Goal: Check status: Check status

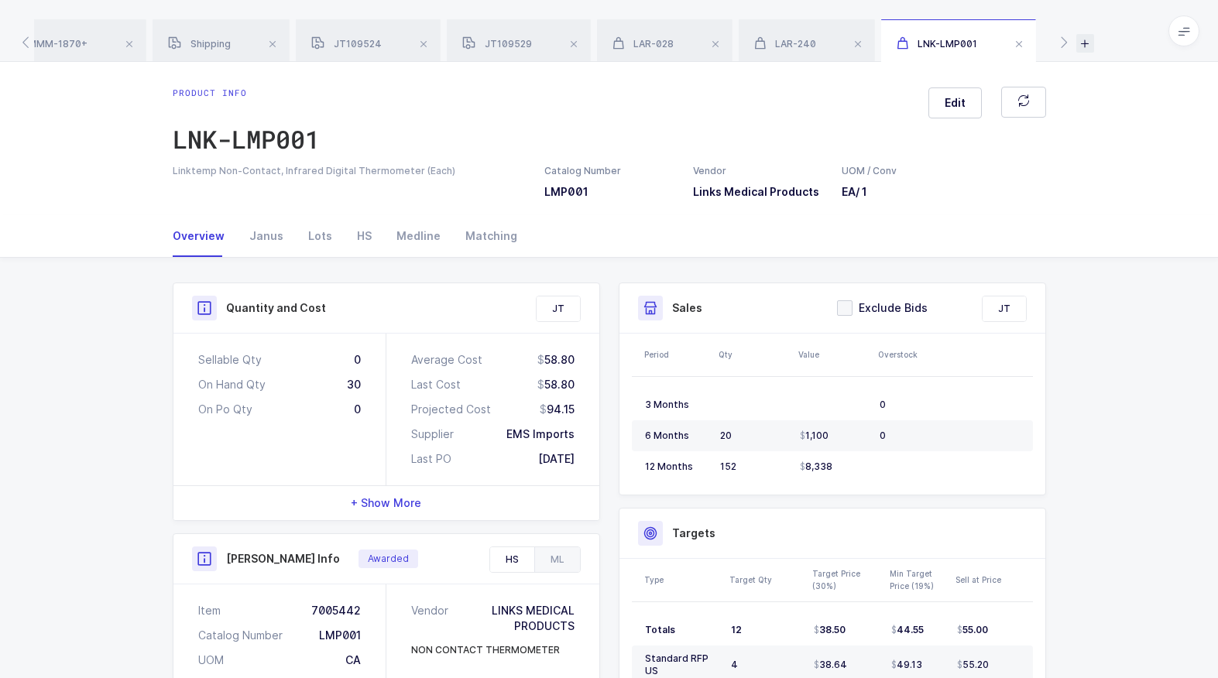
click at [1090, 46] on icon at bounding box center [1085, 43] width 18 height 19
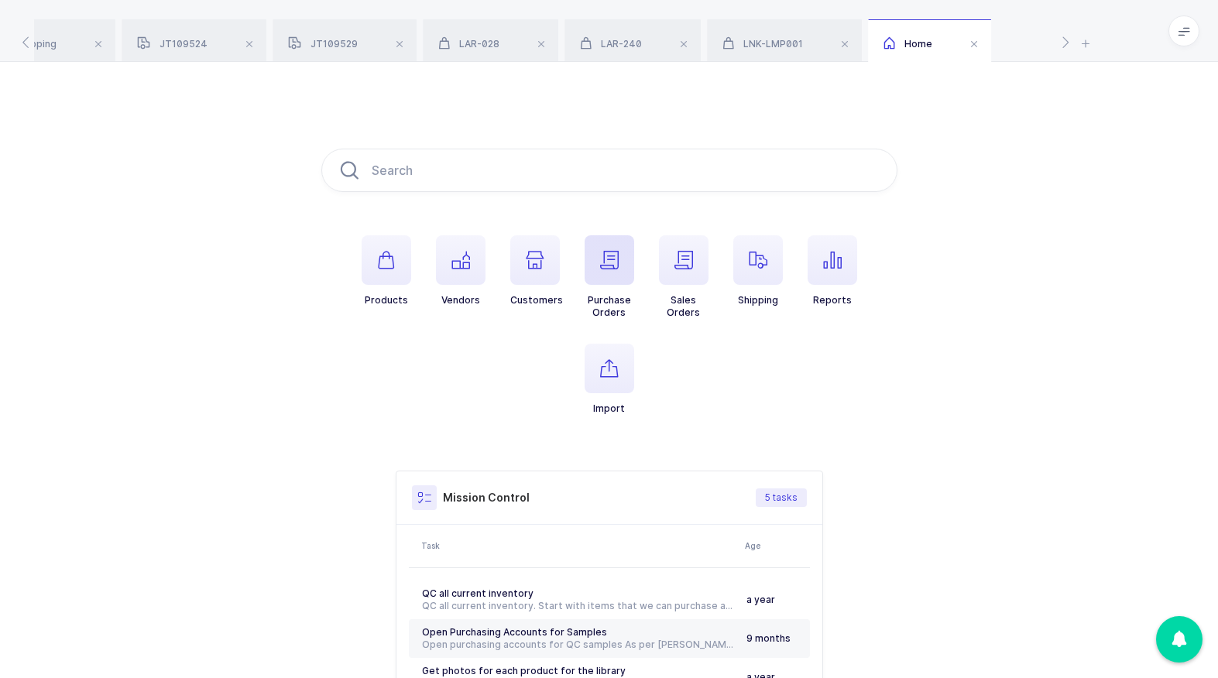
click at [623, 290] on button "Purchase Orders" at bounding box center [610, 277] width 50 height 84
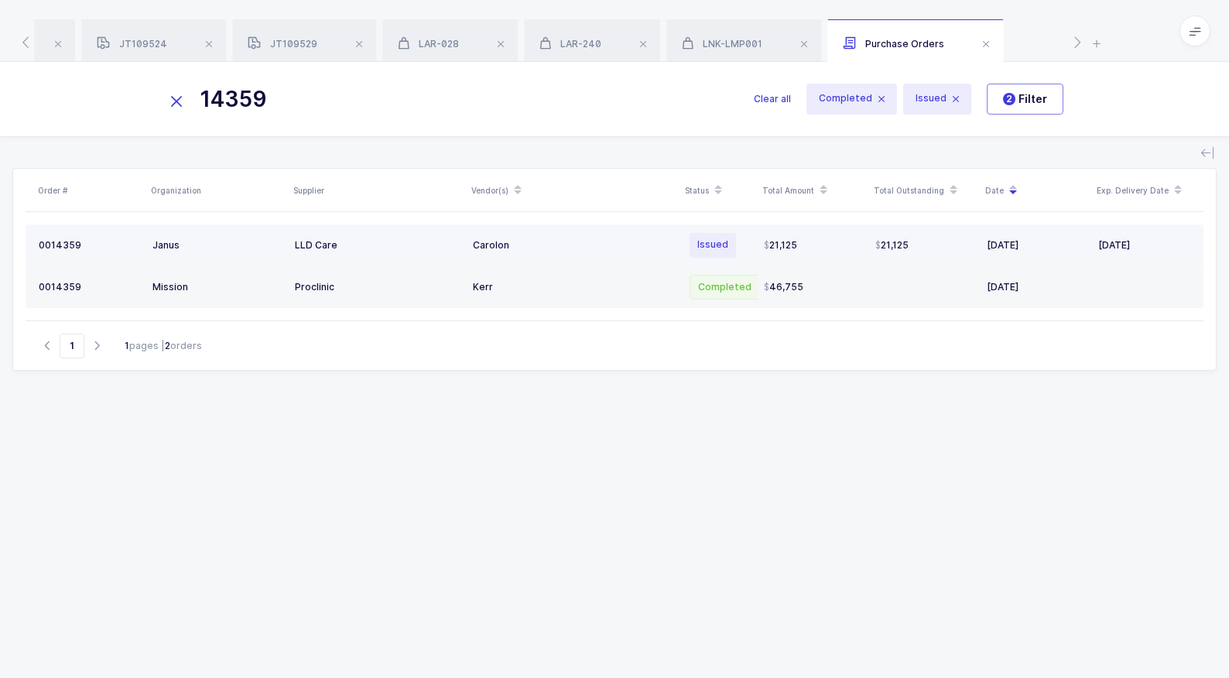
type input "14359"
click at [72, 246] on div "0 0 1 4 3 5 9" at bounding box center [89, 245] width 101 height 12
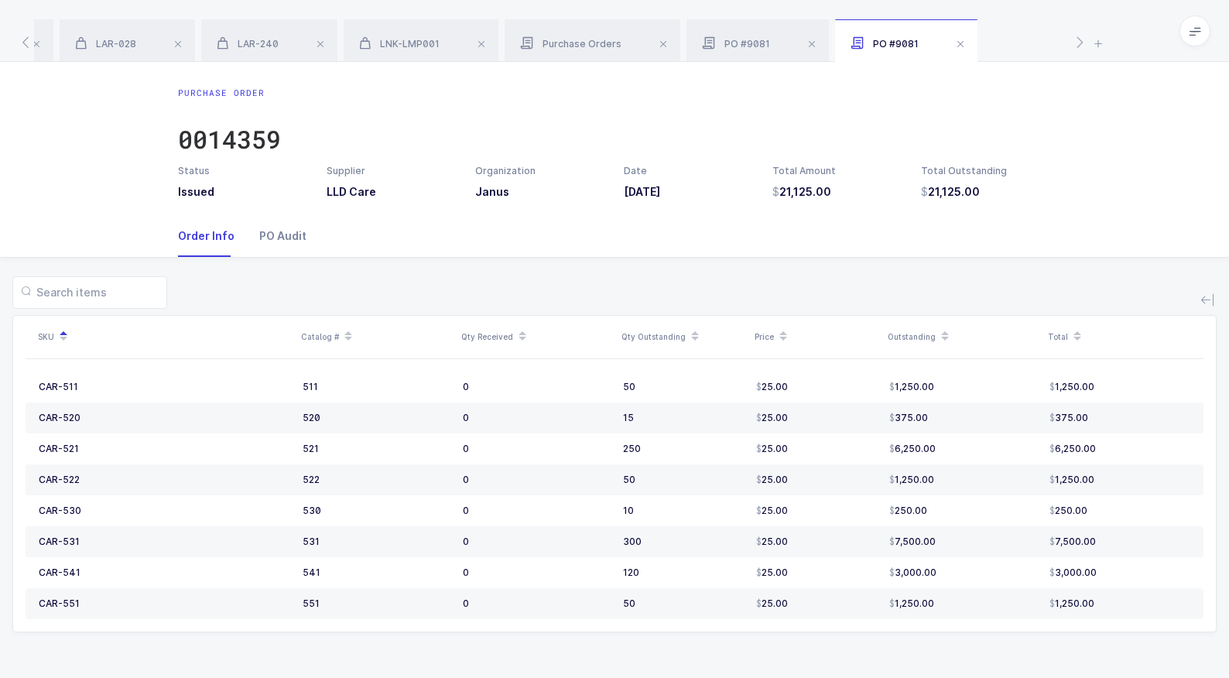
click at [283, 250] on div "PO Audit" at bounding box center [277, 236] width 60 height 42
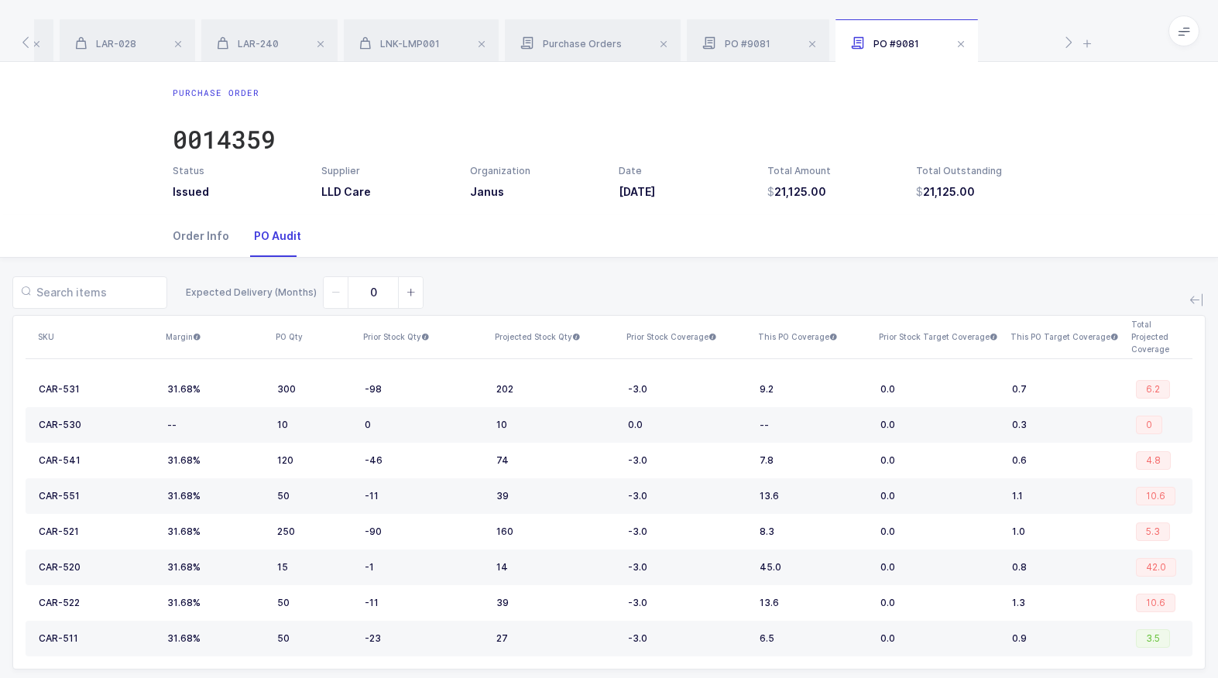
click at [218, 250] on div "Order Info" at bounding box center [207, 236] width 69 height 42
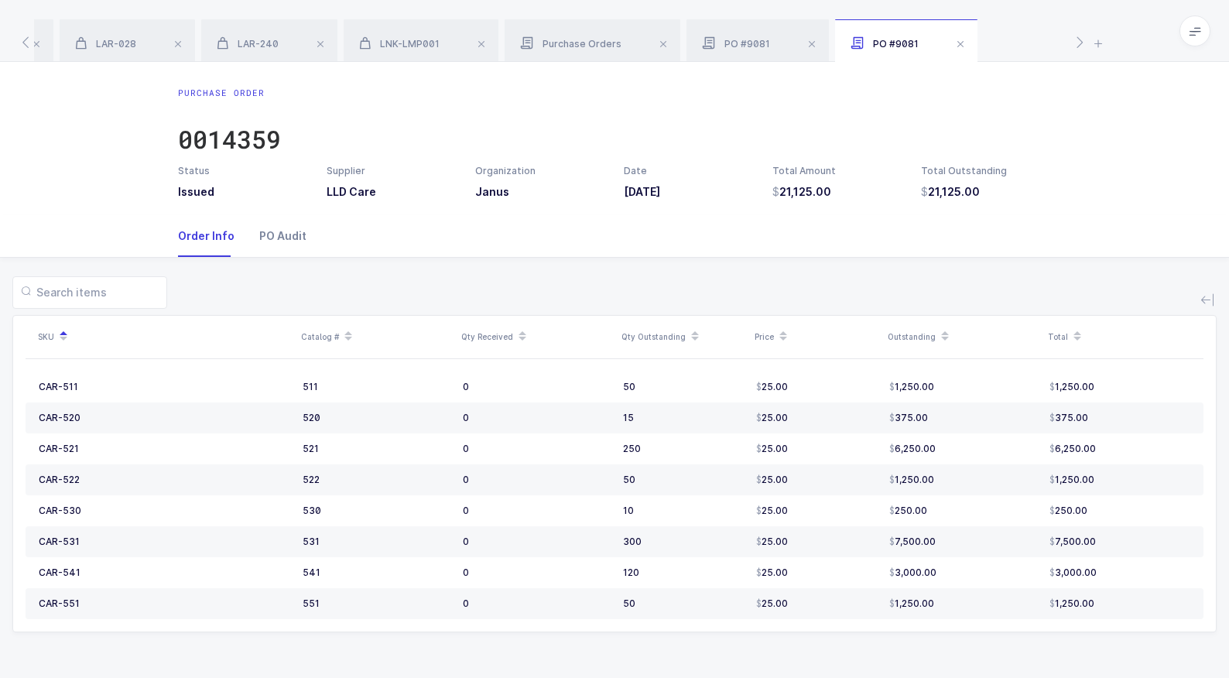
click at [264, 248] on div "PO Audit" at bounding box center [277, 236] width 60 height 42
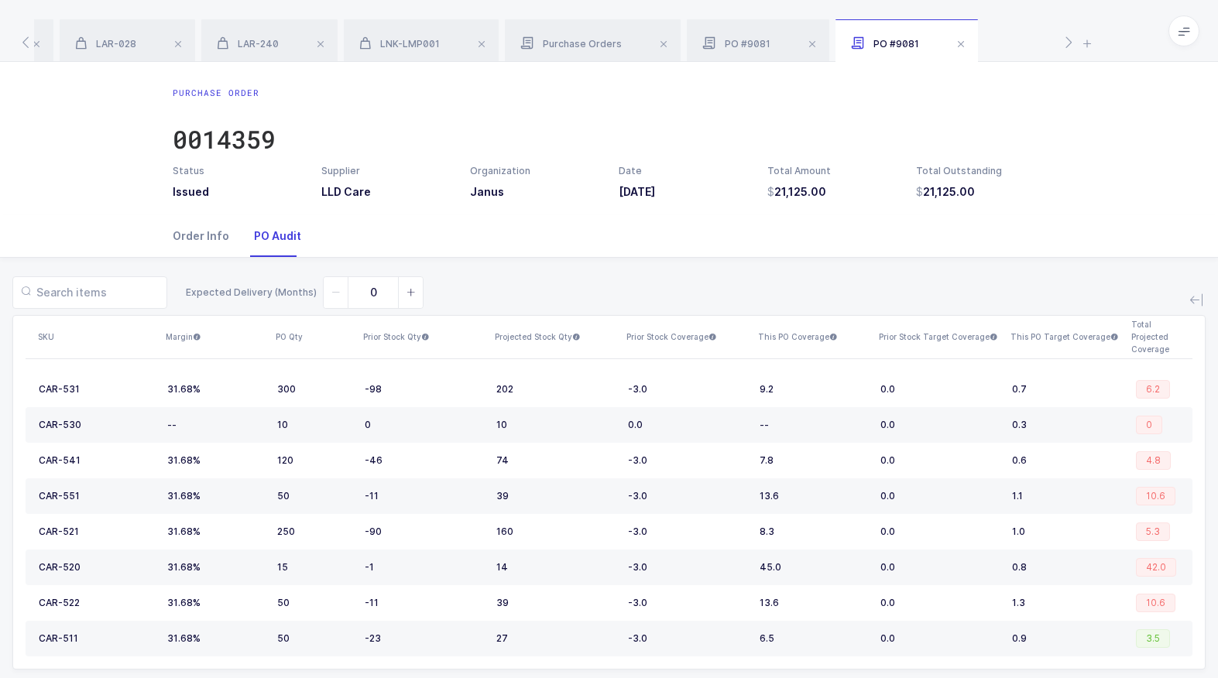
click at [206, 251] on div "Order Info" at bounding box center [207, 236] width 69 height 42
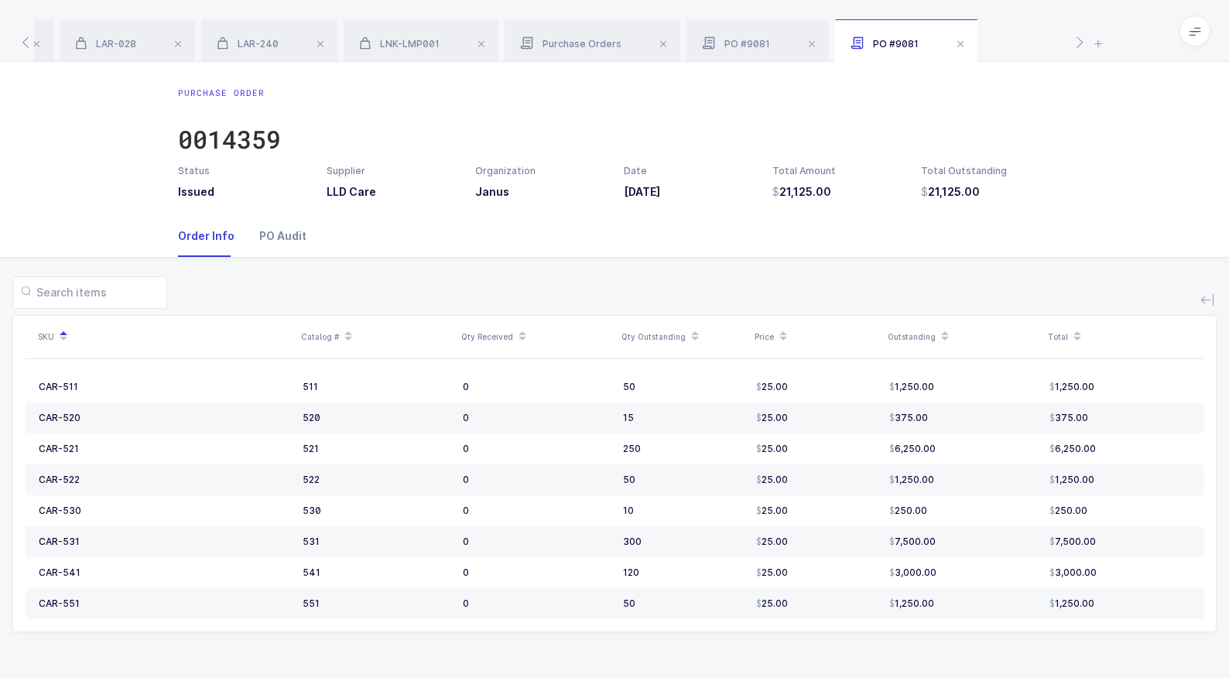
click at [279, 248] on div "PO Audit" at bounding box center [277, 236] width 60 height 42
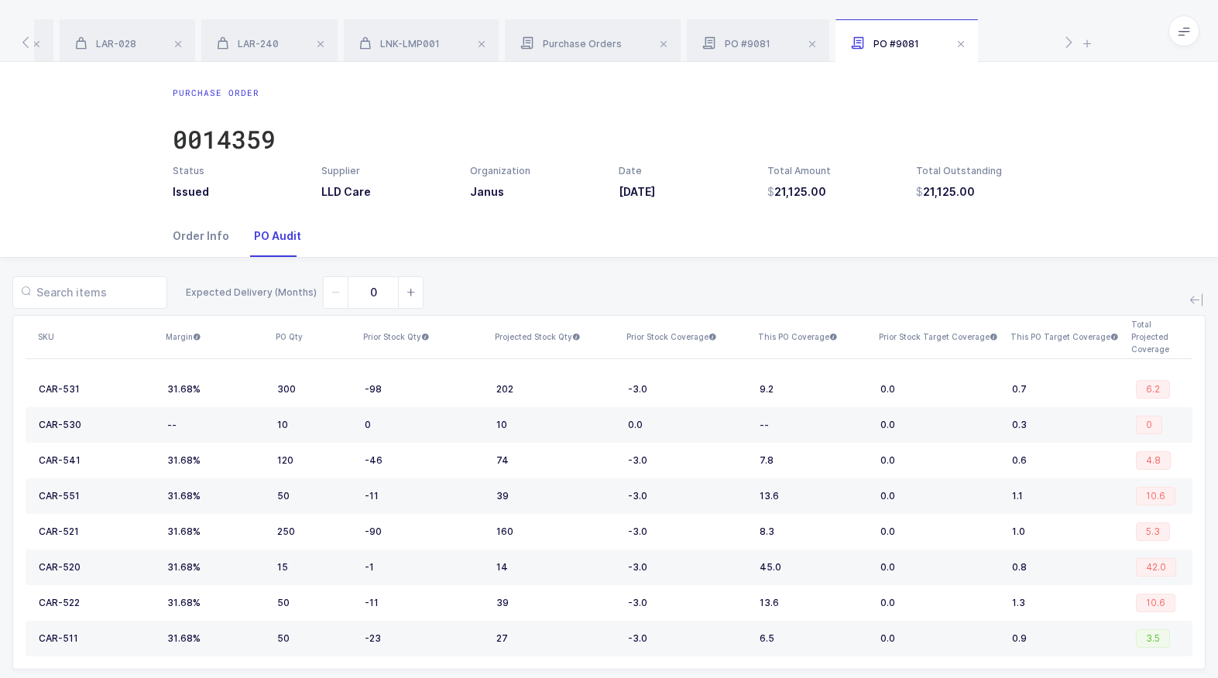
click at [204, 244] on div "Order Info" at bounding box center [207, 236] width 69 height 42
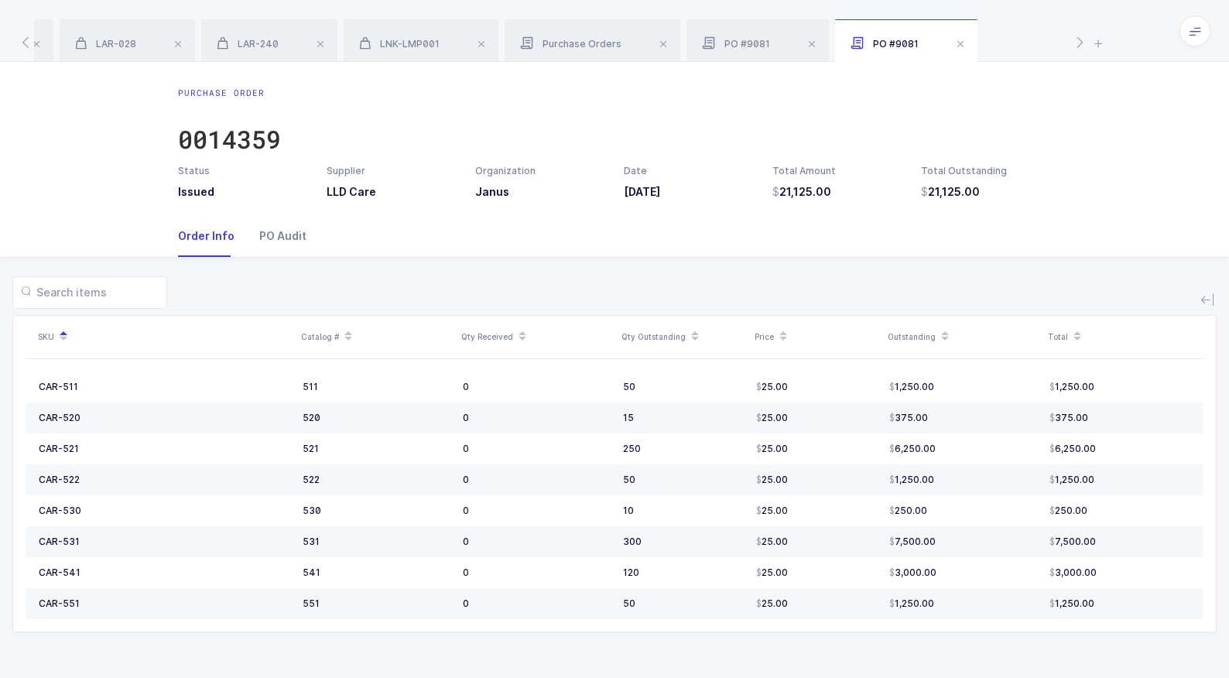
click at [284, 245] on div "PO Audit" at bounding box center [277, 236] width 60 height 42
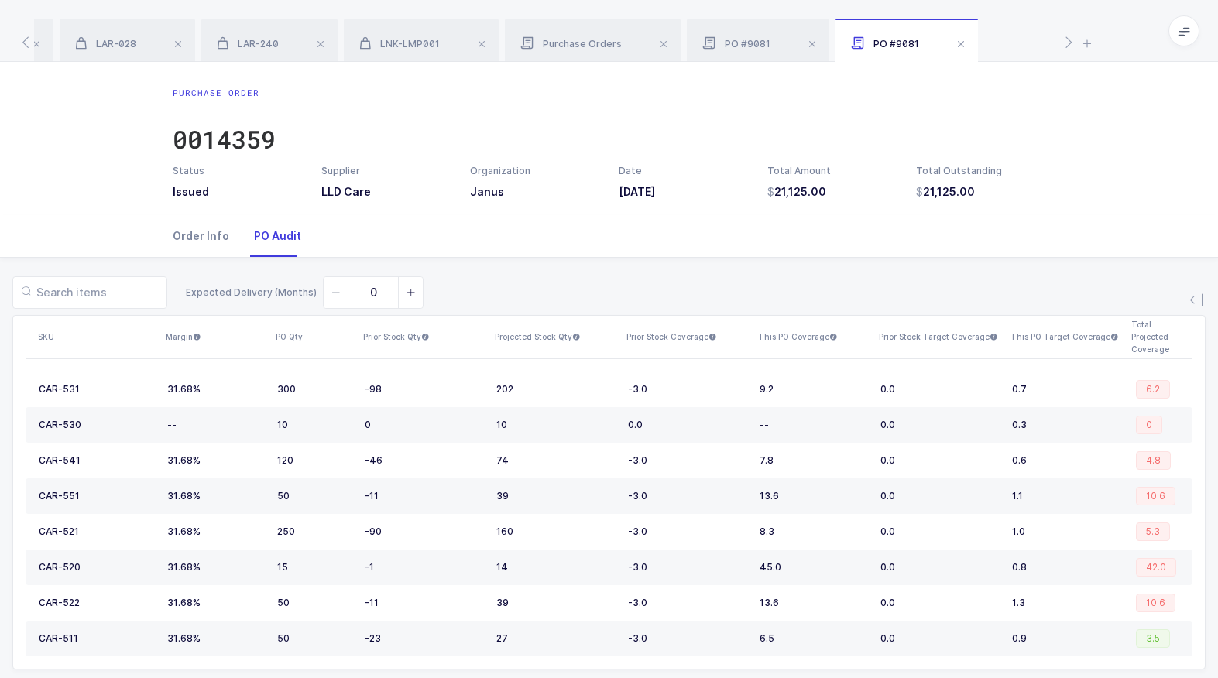
click at [213, 246] on div "Order Info" at bounding box center [207, 236] width 69 height 42
